Goal: Task Accomplishment & Management: Use online tool/utility

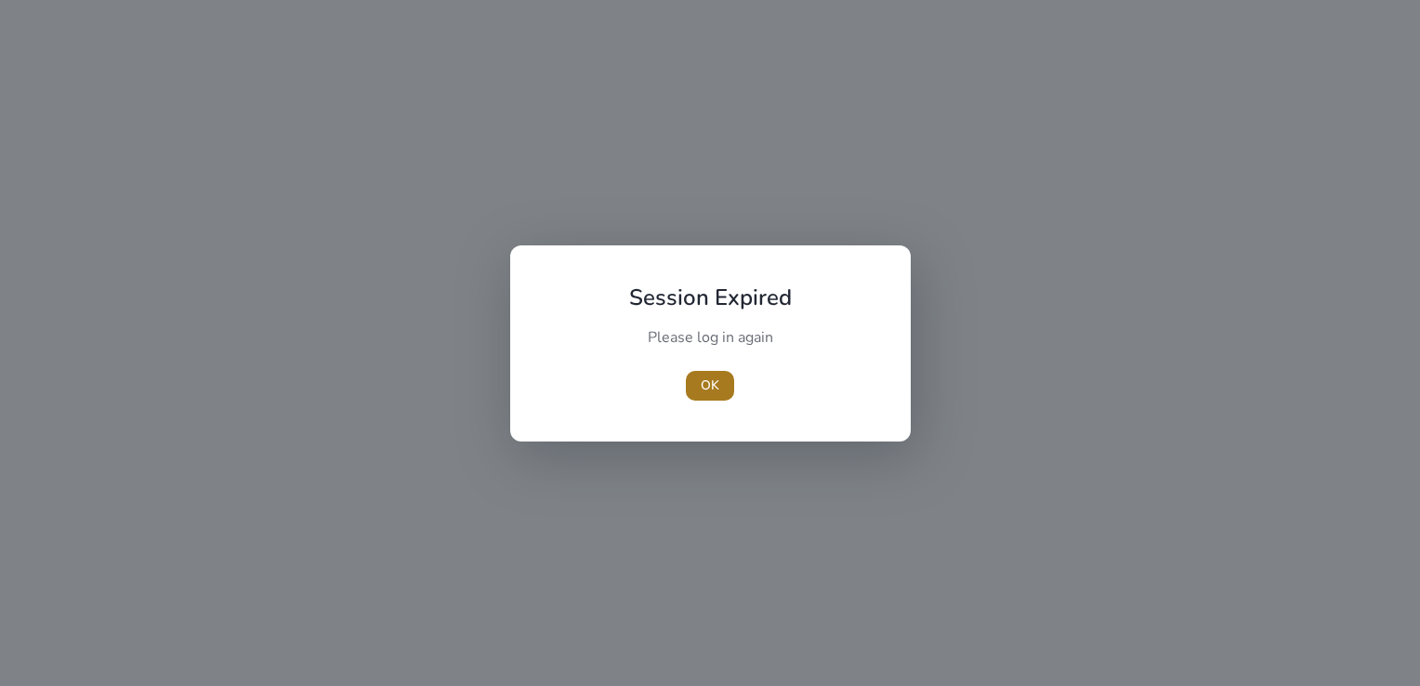
click at [689, 387] on span "button" at bounding box center [710, 385] width 48 height 45
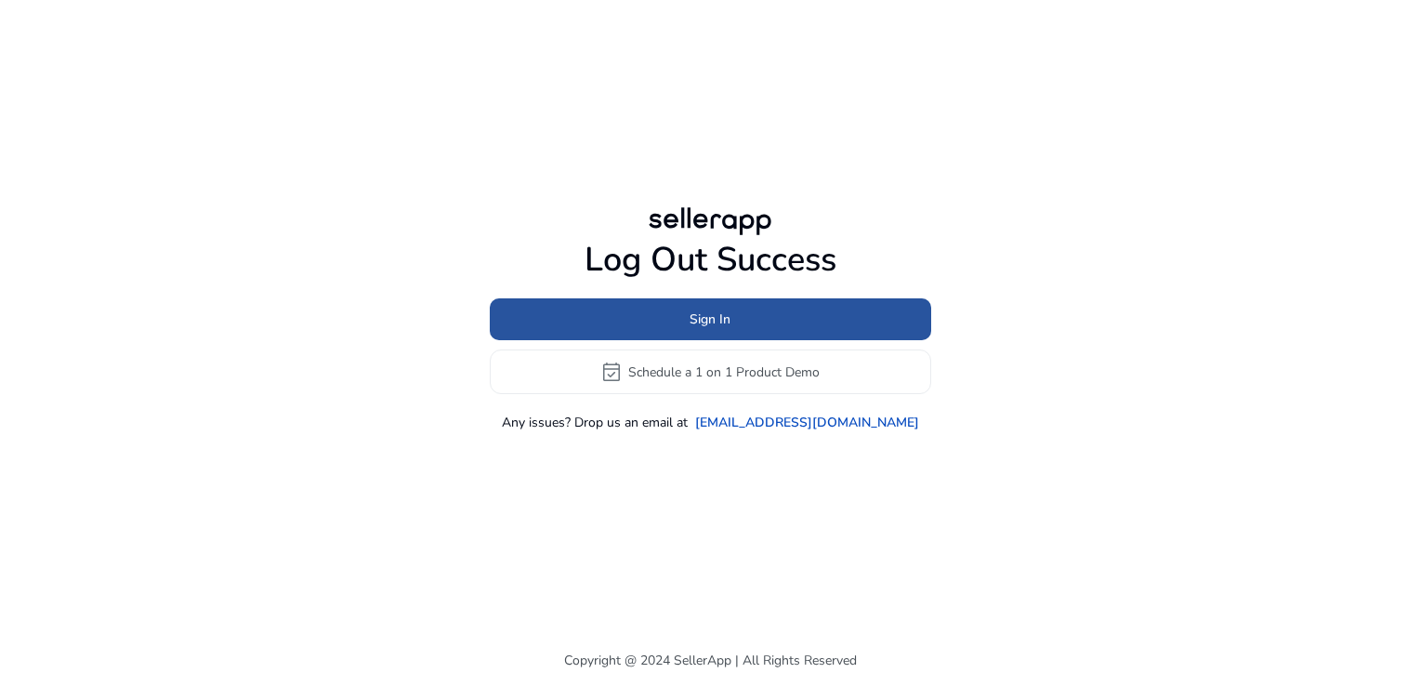
click at [676, 309] on span at bounding box center [710, 319] width 441 height 45
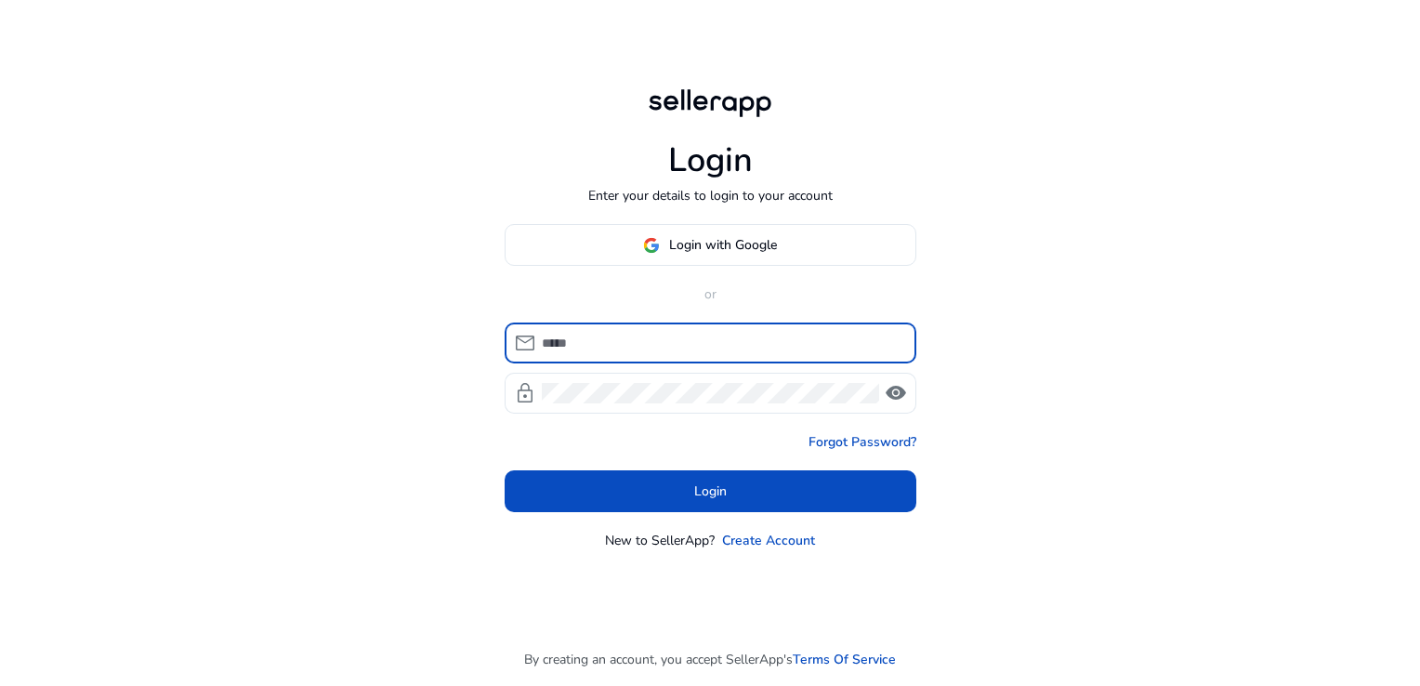
type input "**********"
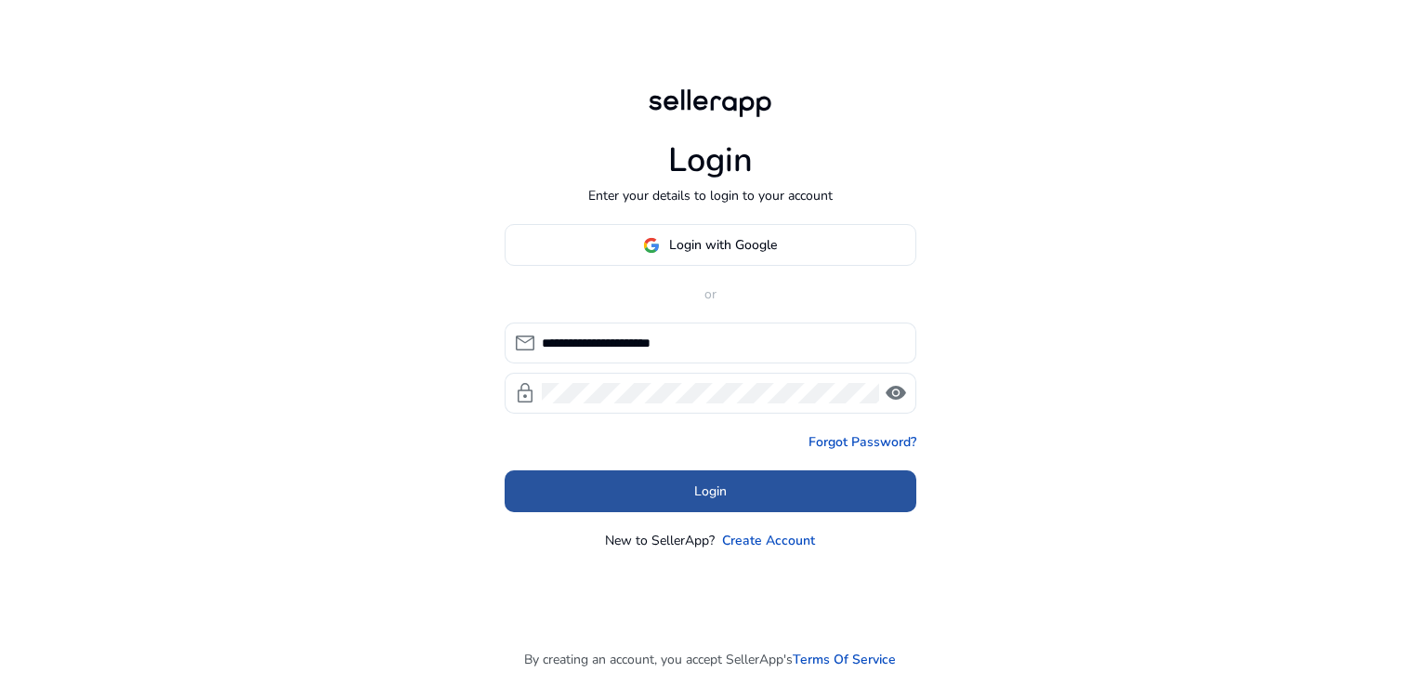
click at [785, 477] on span at bounding box center [710, 491] width 412 height 45
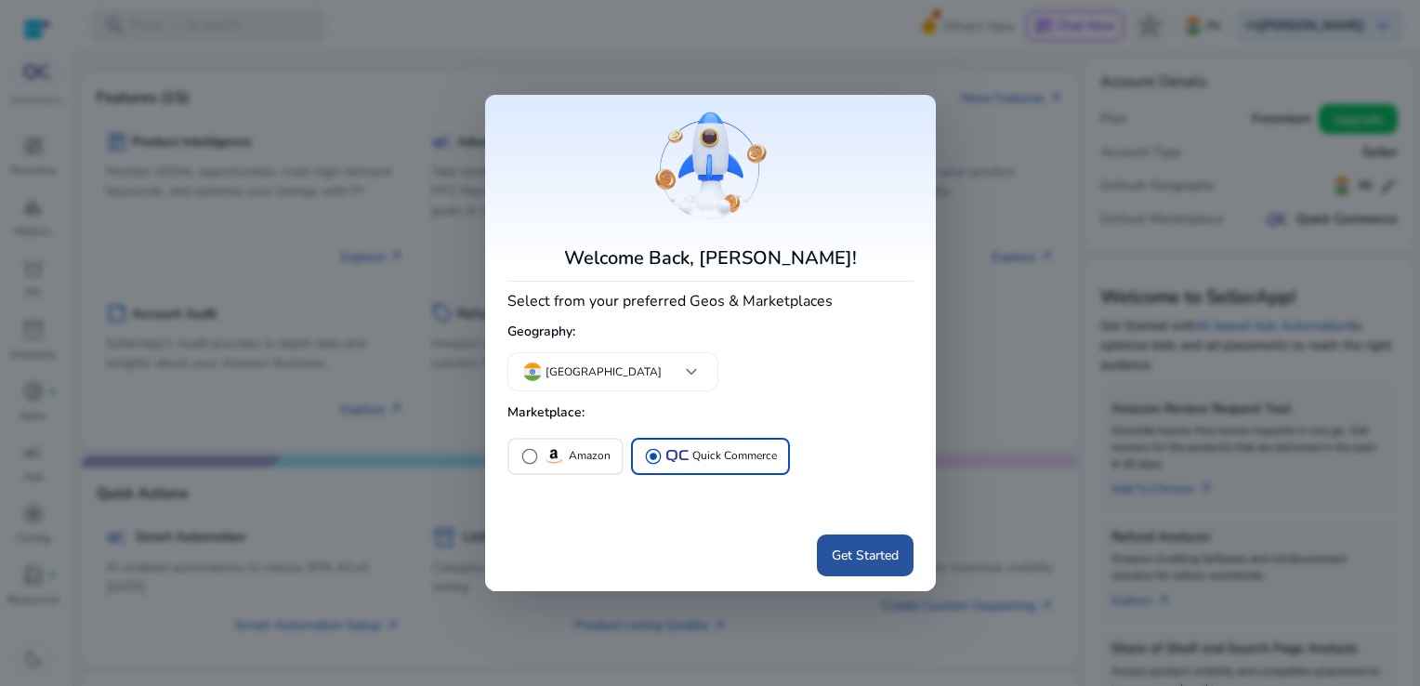
click at [862, 562] on span "Get Started" at bounding box center [865, 555] width 67 height 20
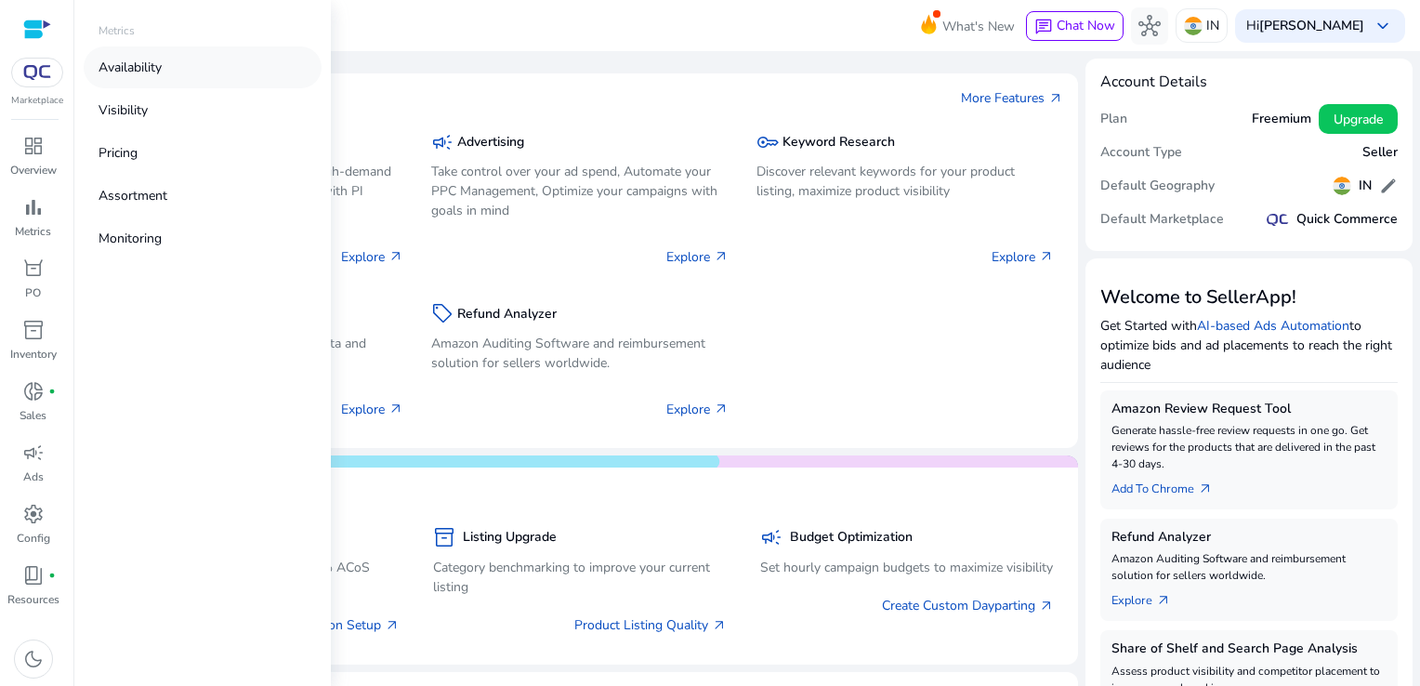
click at [156, 72] on p "Availability" at bounding box center [129, 68] width 63 height 20
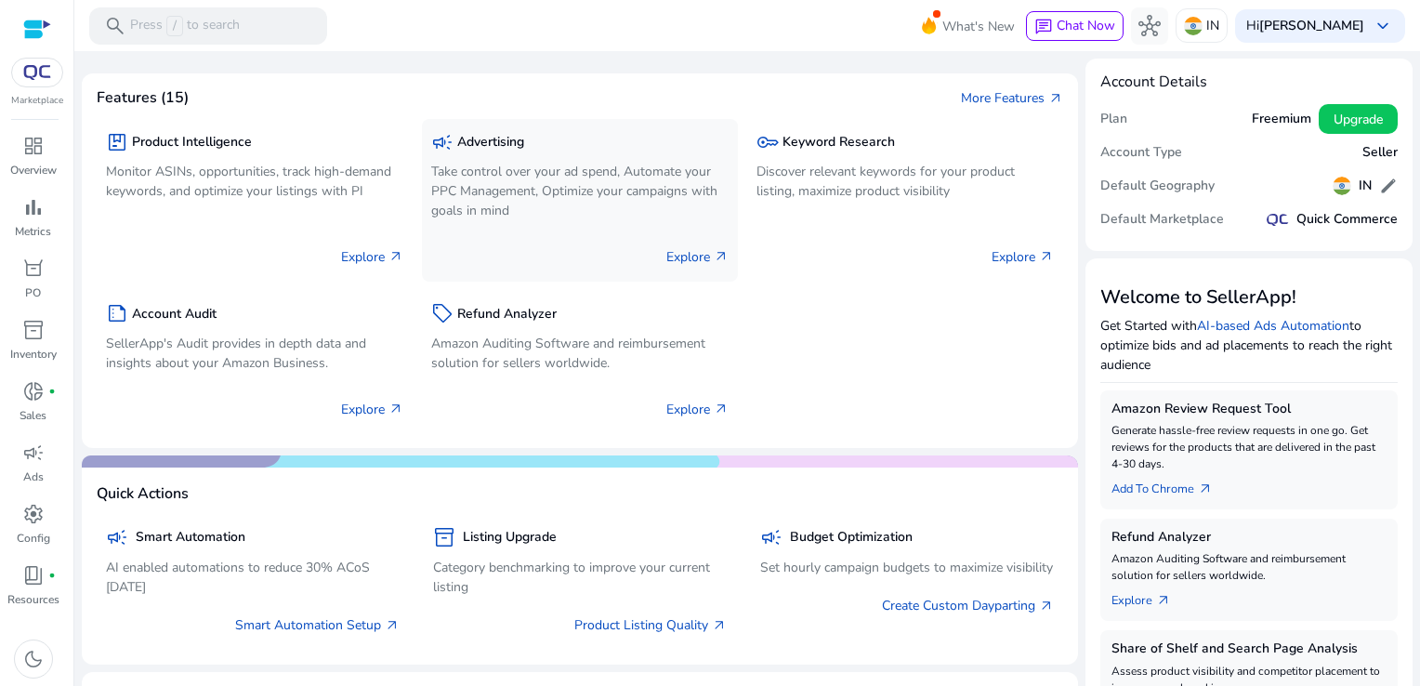
select select "*"
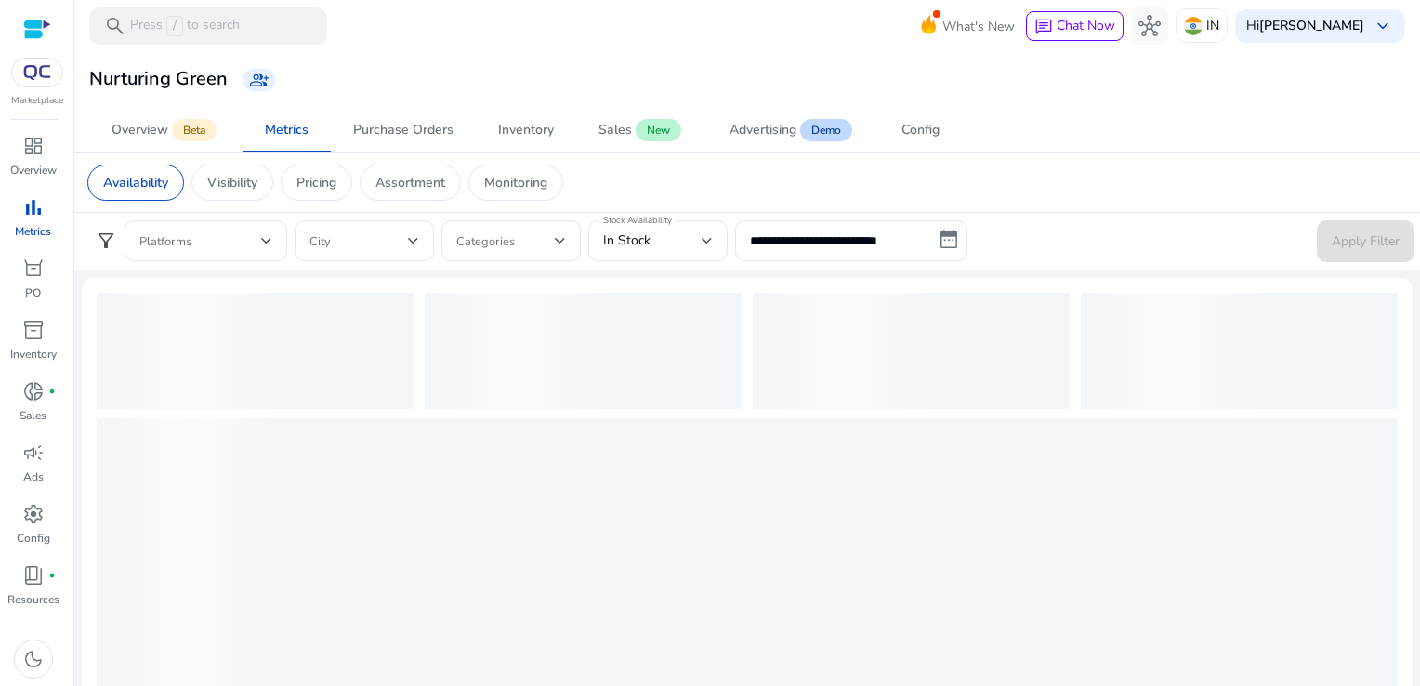
scroll to position [88, 0]
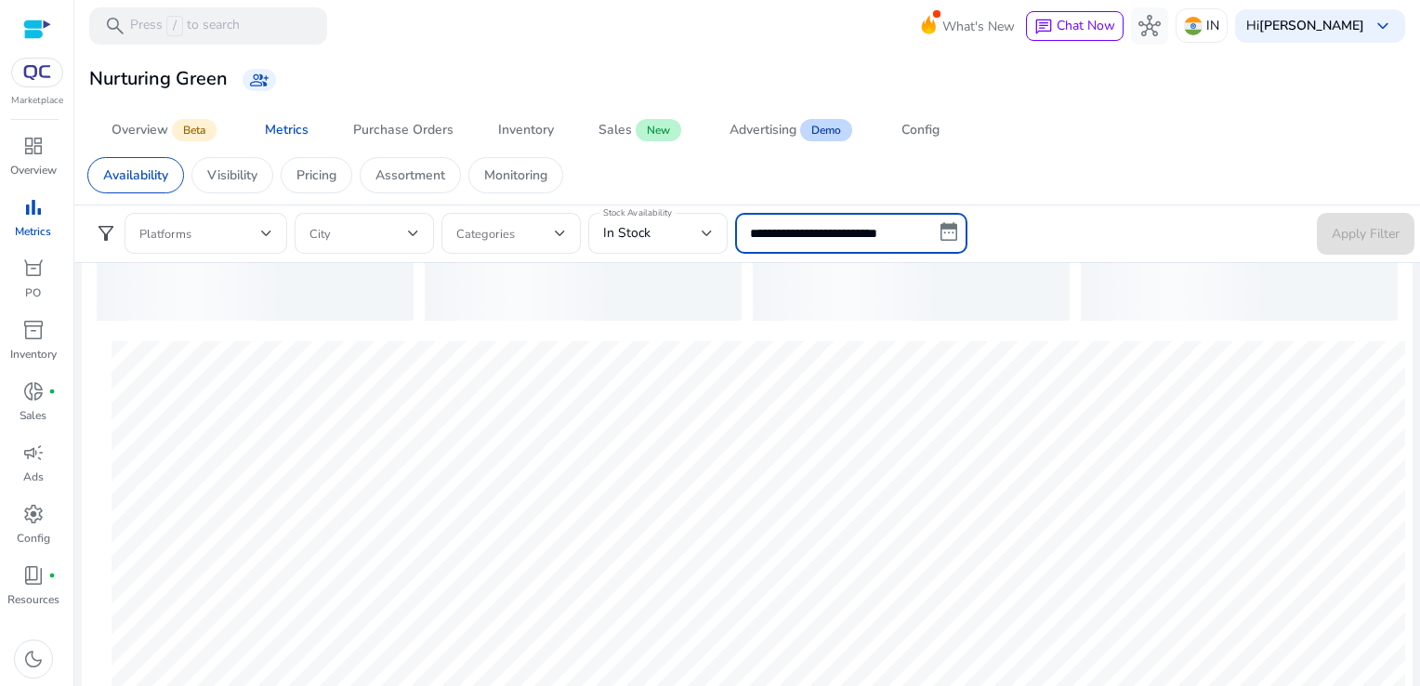
click at [815, 230] on input "**********" at bounding box center [851, 233] width 232 height 41
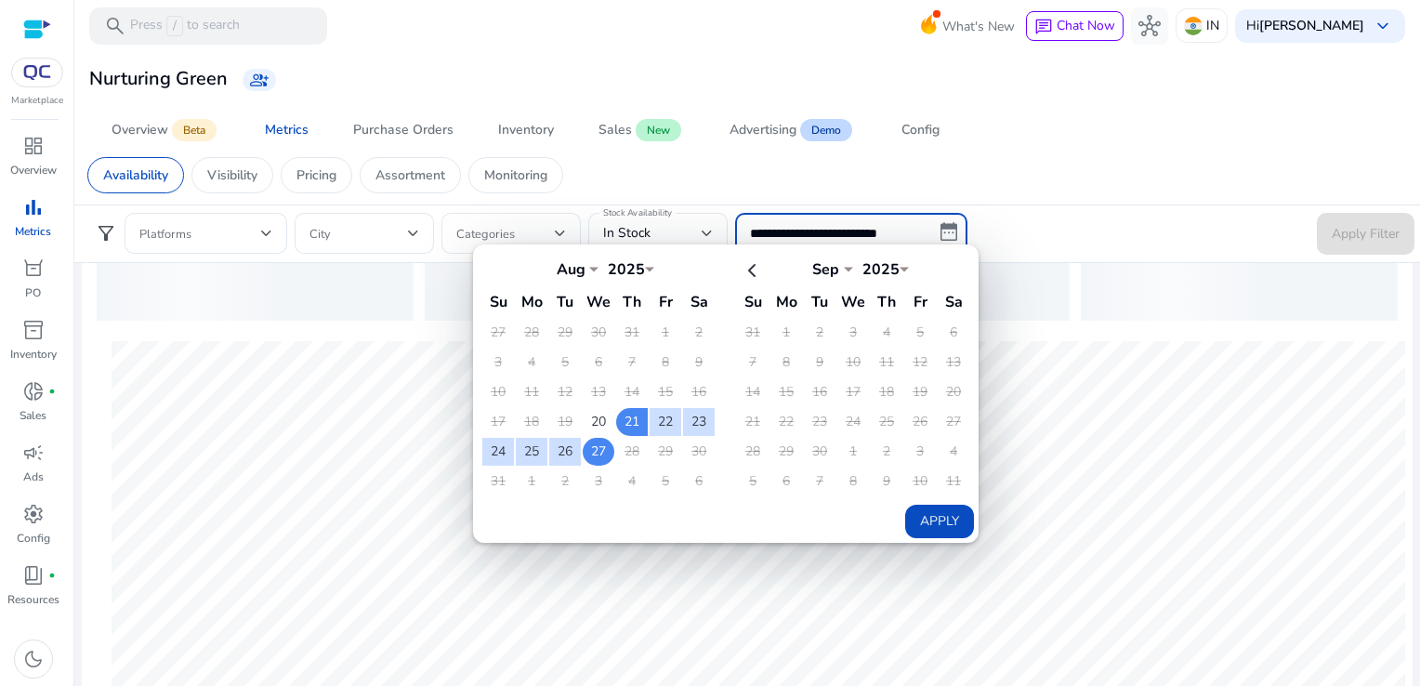
click at [603, 442] on td "27" at bounding box center [599, 452] width 32 height 28
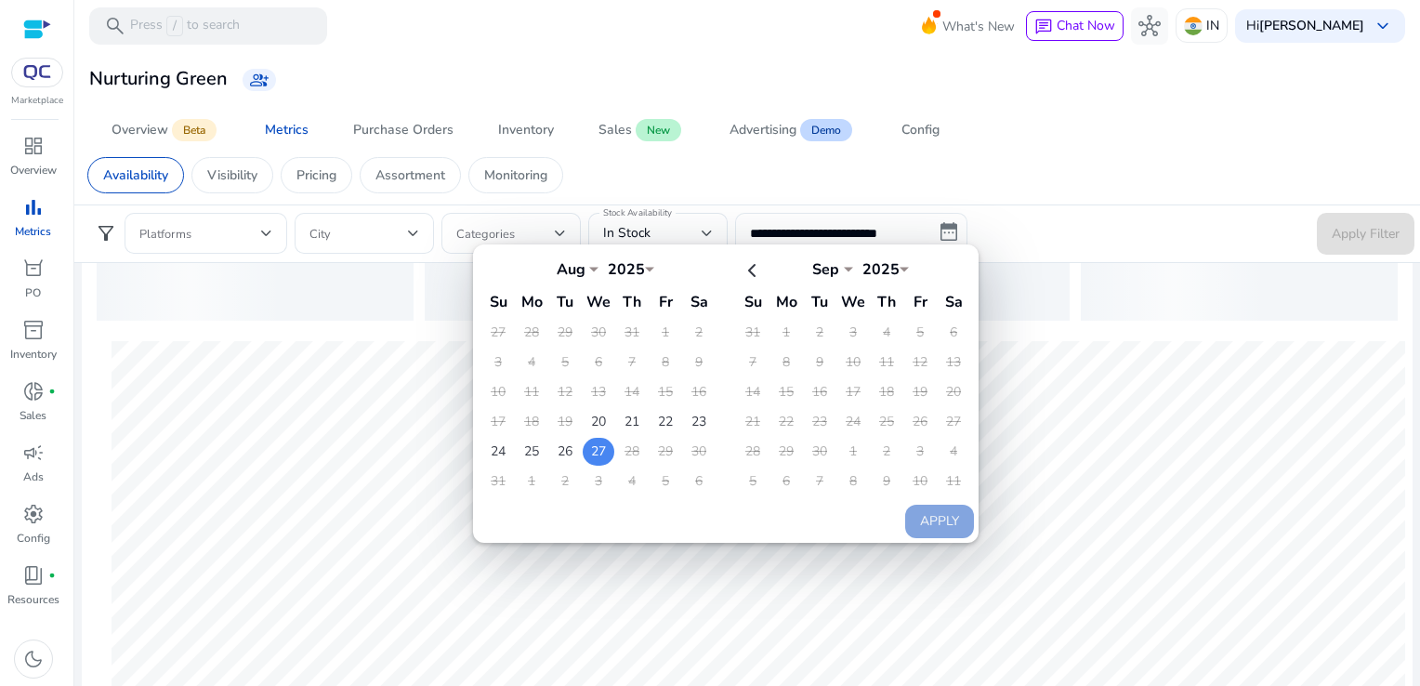
click at [603, 442] on td "27" at bounding box center [599, 452] width 32 height 28
click at [905, 520] on button "Apply" at bounding box center [939, 520] width 69 height 33
type input "**********"
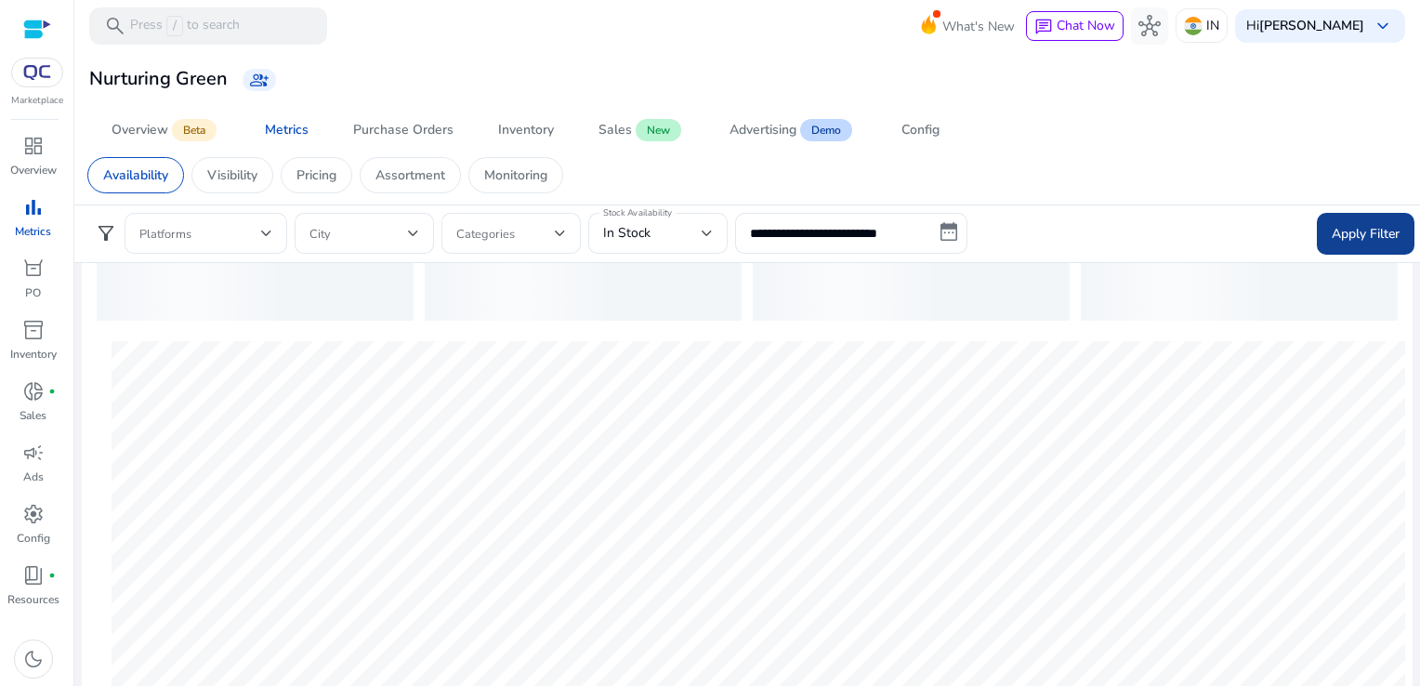
click at [1382, 229] on span "Apply Filter" at bounding box center [1365, 234] width 68 height 20
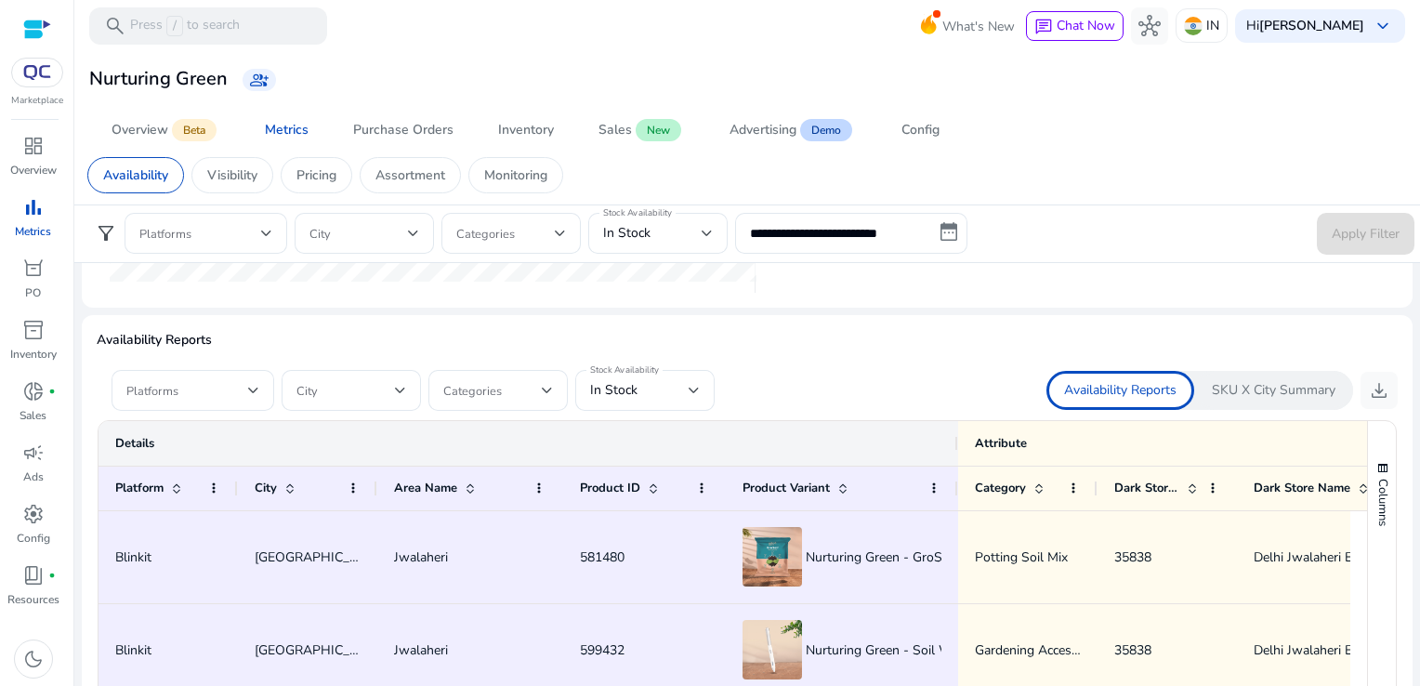
scroll to position [1041, 0]
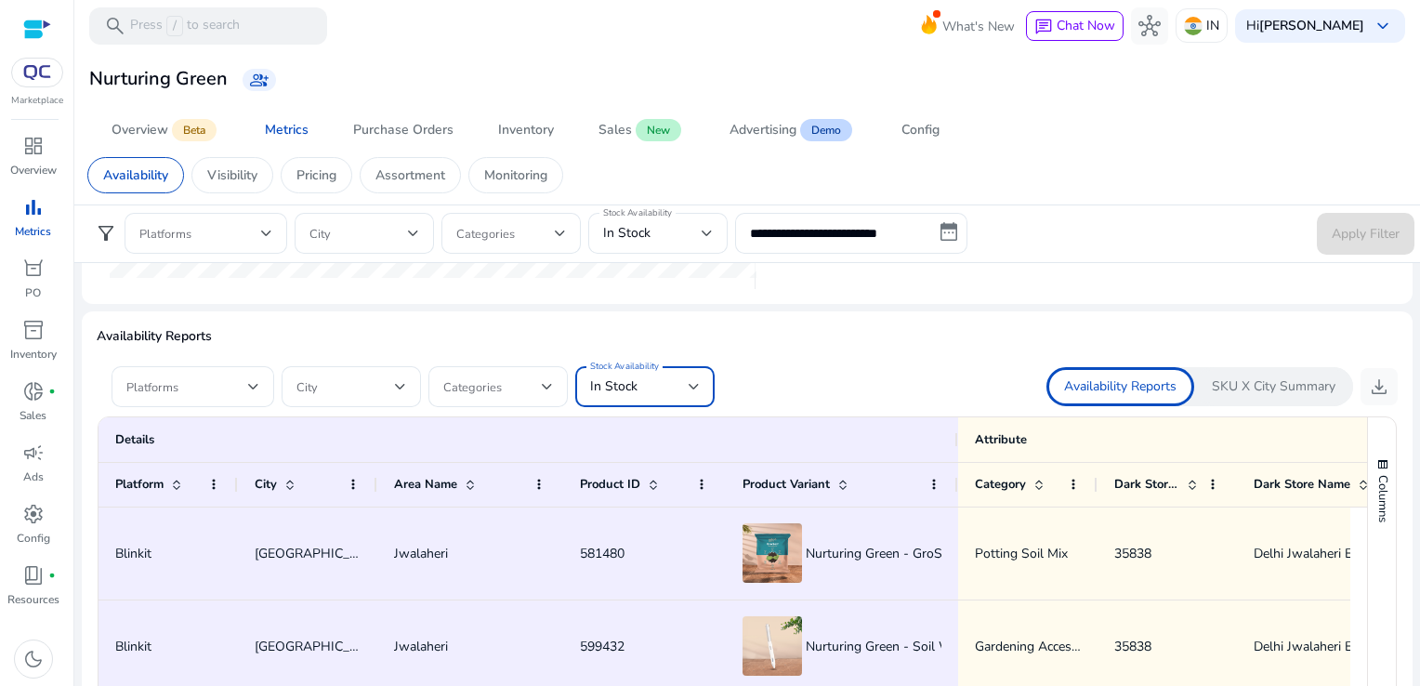
click at [662, 387] on div "In Stock" at bounding box center [639, 386] width 98 height 20
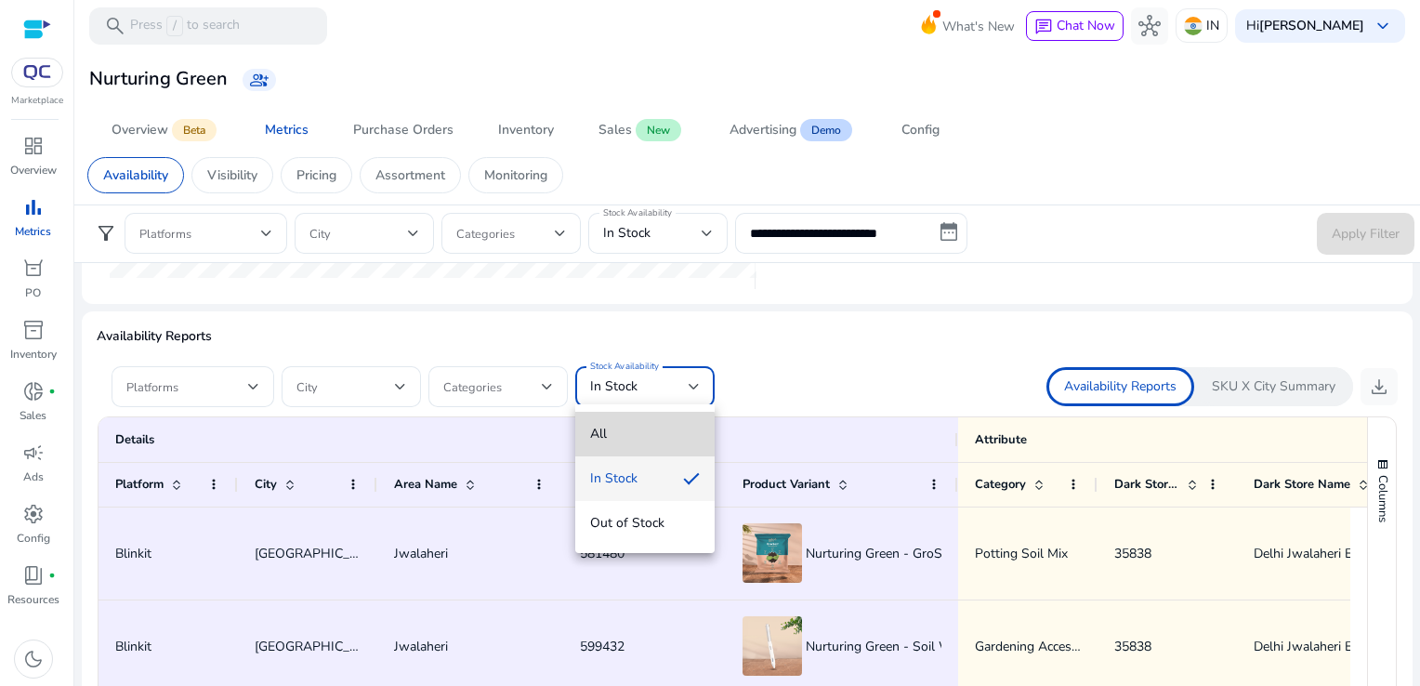
click at [630, 441] on span "All" at bounding box center [645, 434] width 110 height 20
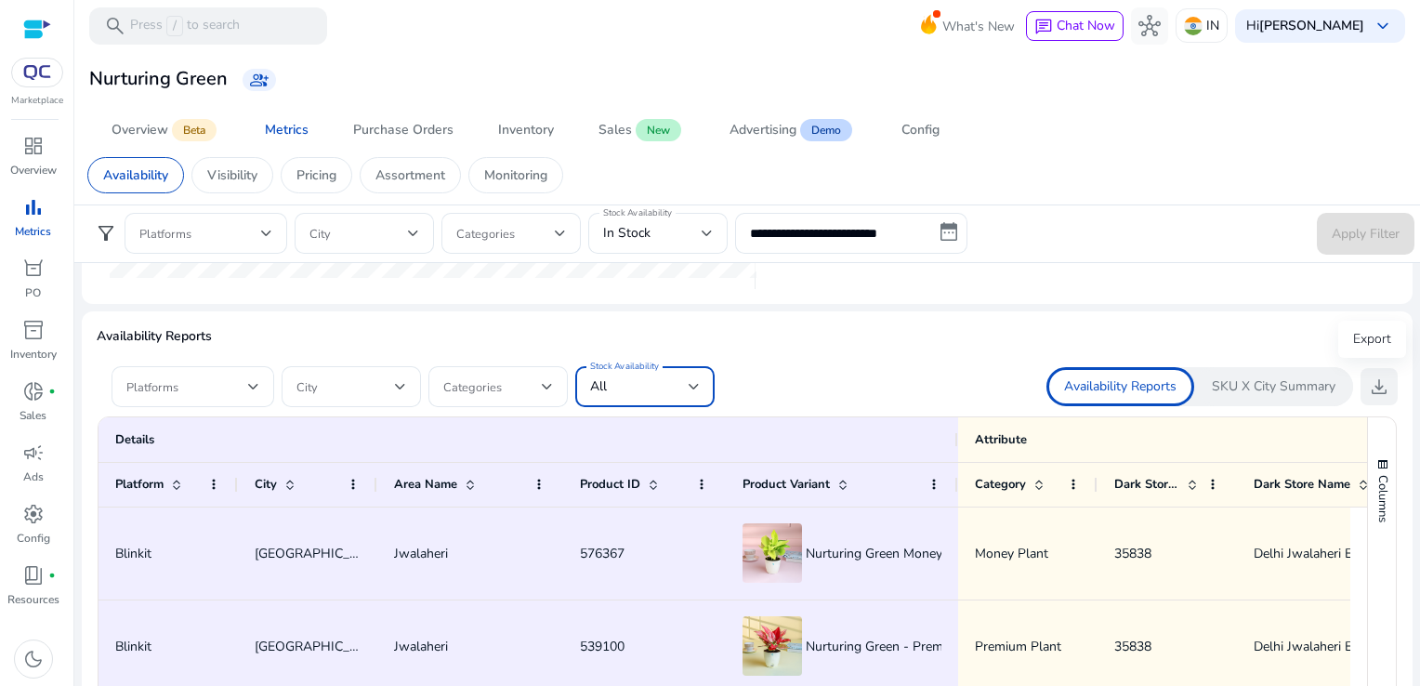
scroll to position [0, 0]
click at [1369, 385] on span "download" at bounding box center [1379, 386] width 22 height 22
